Goal: Information Seeking & Learning: Learn about a topic

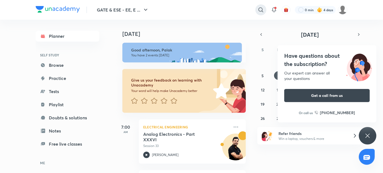
click at [257, 13] on div at bounding box center [260, 9] width 11 height 11
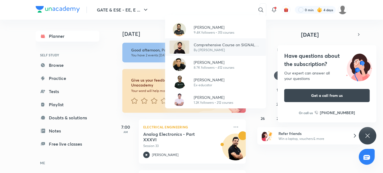
click at [206, 51] on p "By [PERSON_NAME]" at bounding box center [228, 50] width 68 height 5
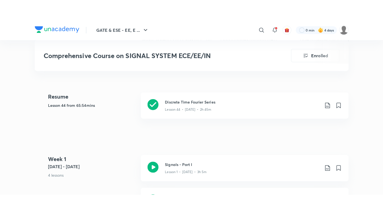
scroll to position [243, 0]
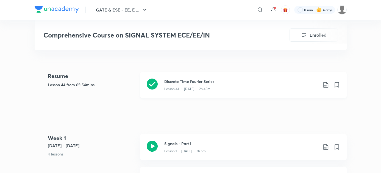
click at [230, 88] on div "Lesson 44 • [DATE] • 2h 45m" at bounding box center [241, 88] width 154 height 7
